Goal: Check status: Check status

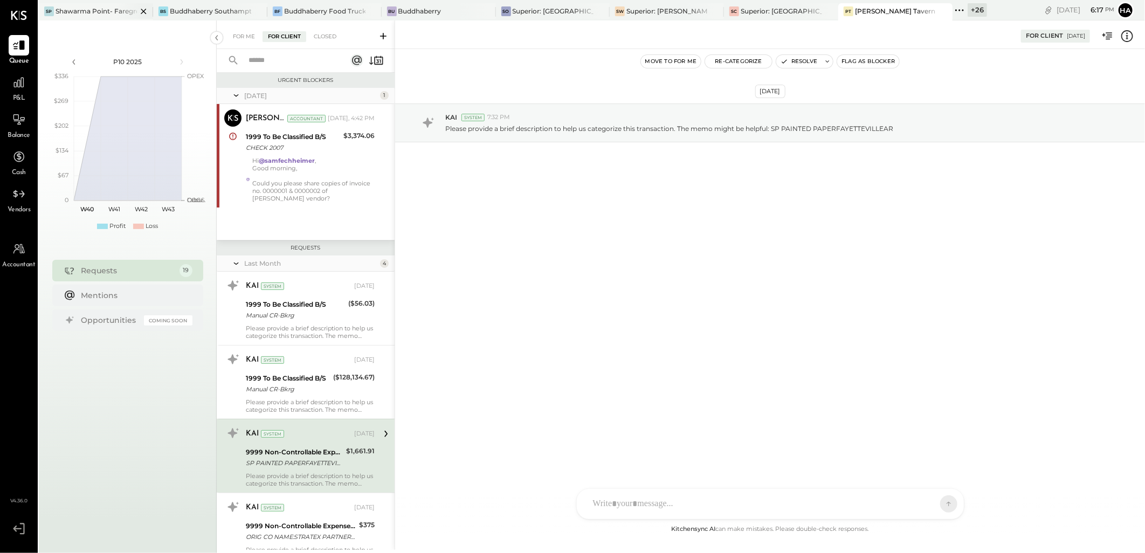
click at [98, 12] on div "Shawarma Point- Fareground" at bounding box center [96, 10] width 81 height 9
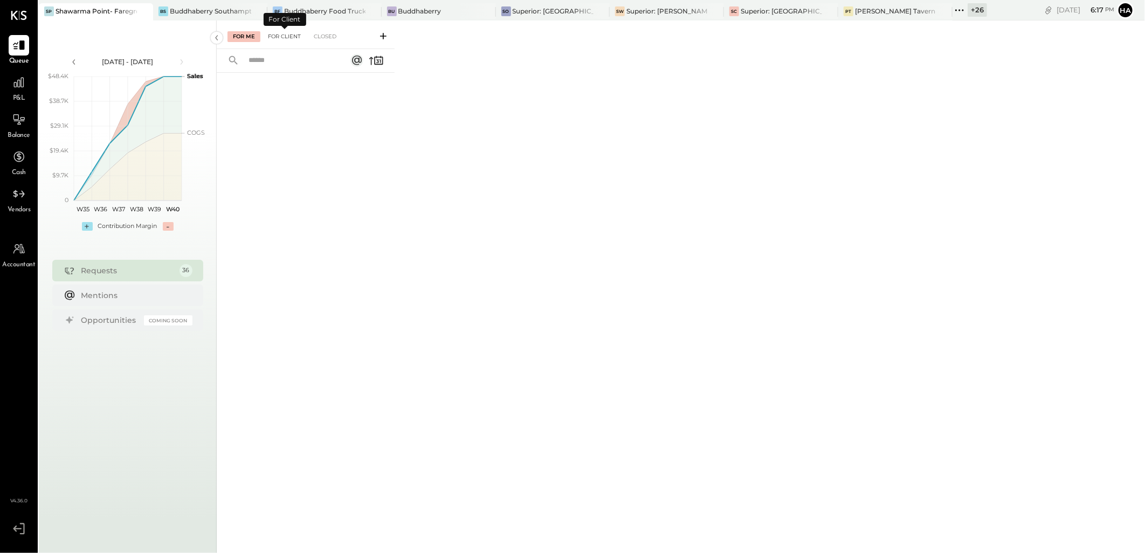
click at [281, 36] on div "For Client" at bounding box center [285, 36] width 44 height 11
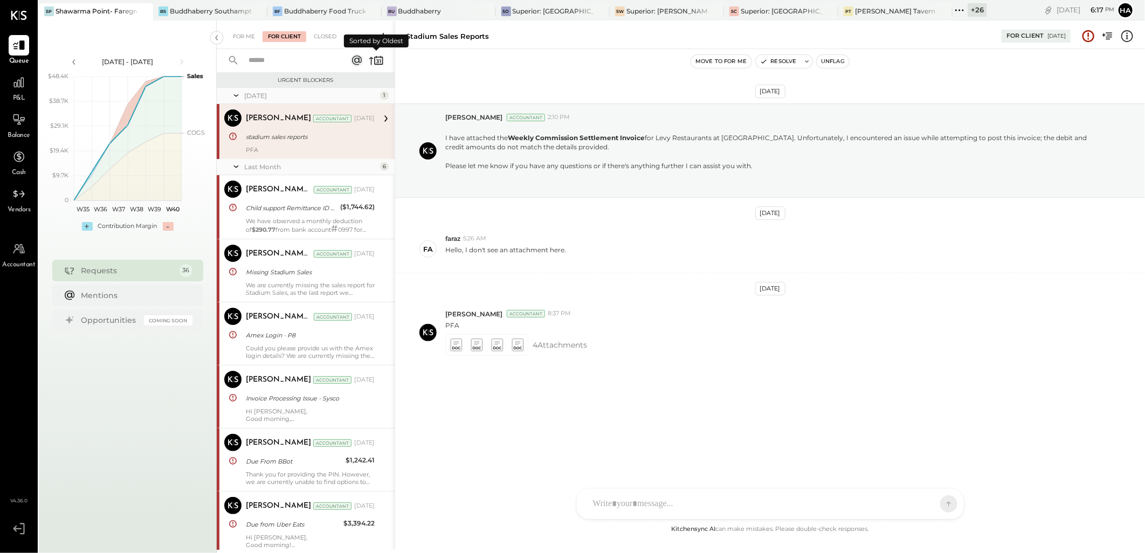
click at [370, 61] on icon at bounding box center [376, 60] width 15 height 15
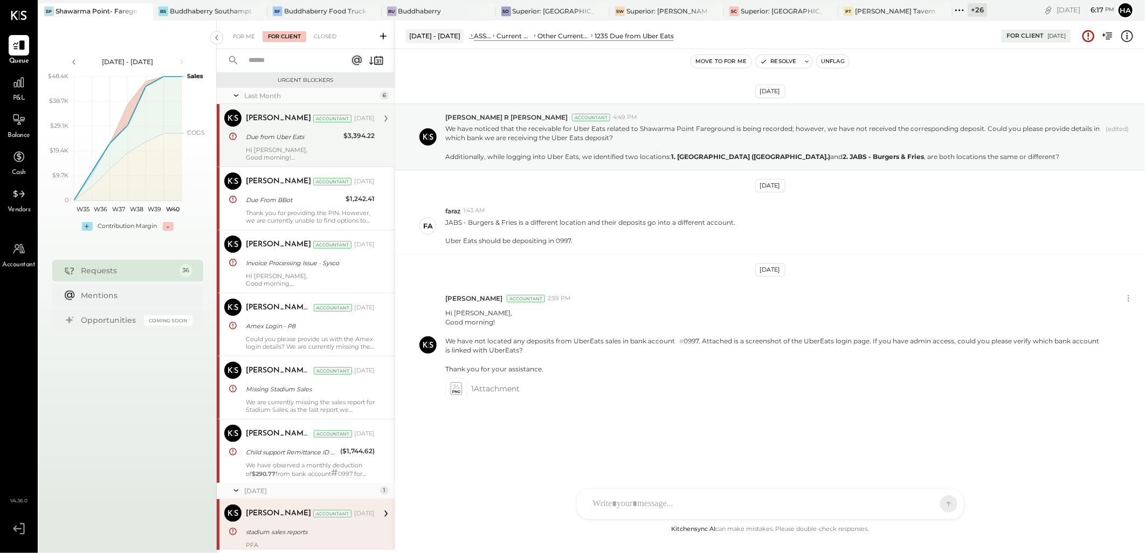
click at [305, 142] on div "Due from Uber Eats" at bounding box center [293, 136] width 94 height 13
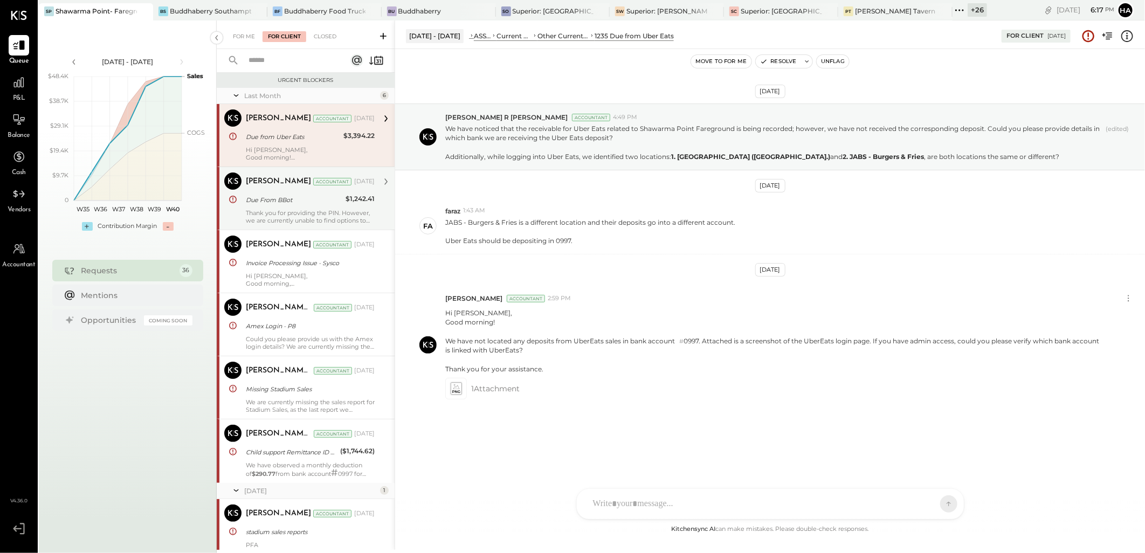
click at [298, 206] on div "Due From BBot" at bounding box center [294, 200] width 96 height 13
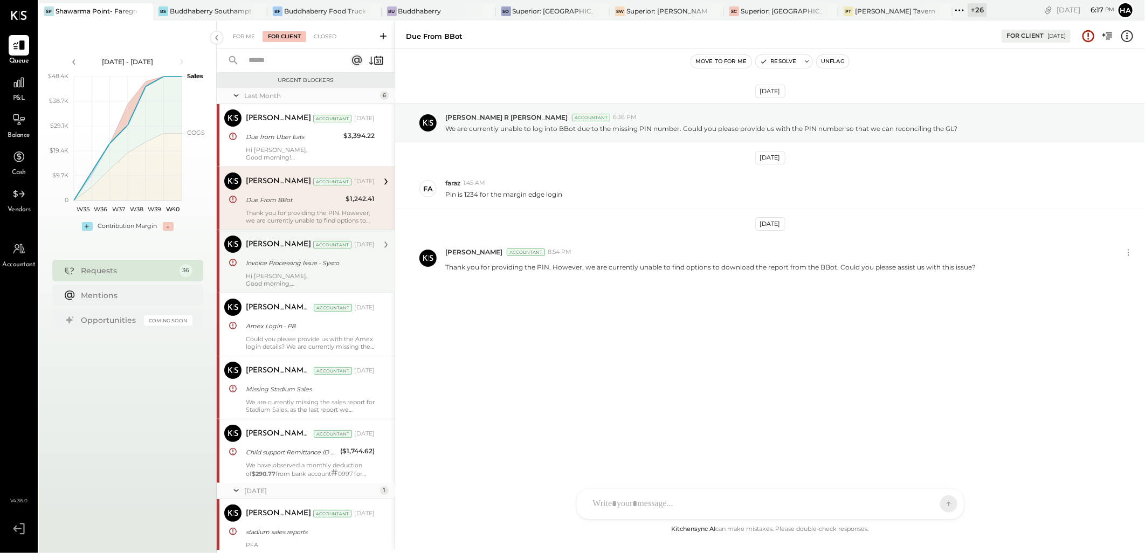
click at [313, 267] on div "Invoice Processing Issue - Sysco" at bounding box center [309, 263] width 126 height 11
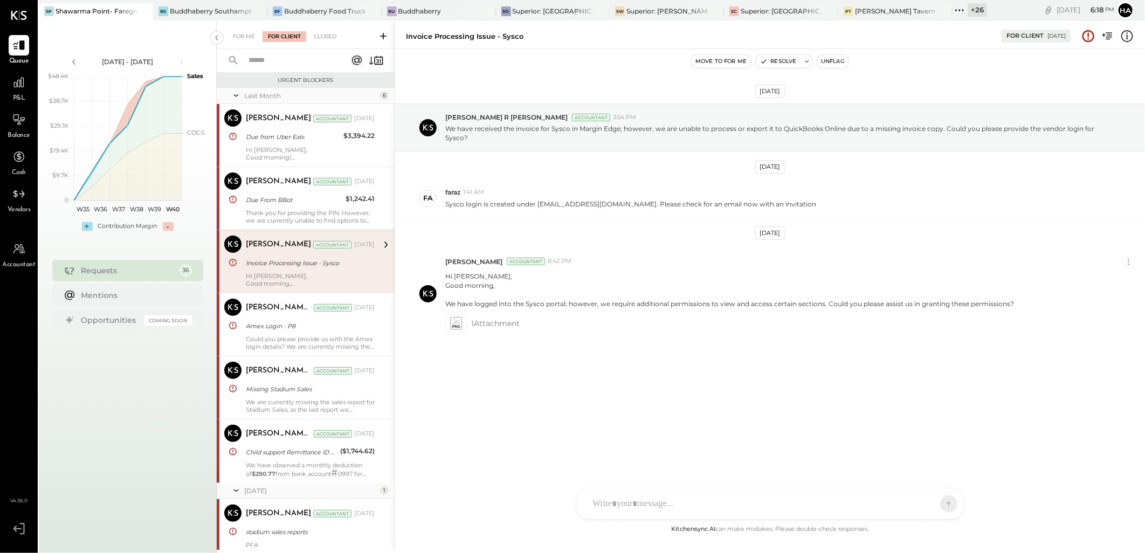
click at [650, 501] on div at bounding box center [761, 504] width 346 height 24
